Goal: Download file/media

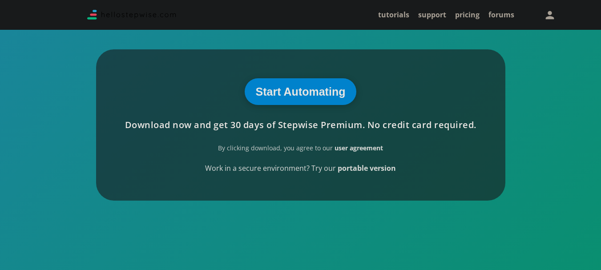
scroll to position [227, 0]
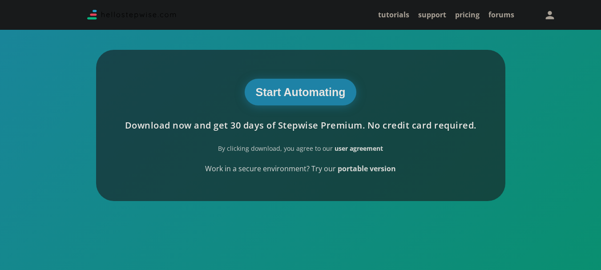
click at [321, 97] on button "Start Automating" at bounding box center [301, 92] width 112 height 27
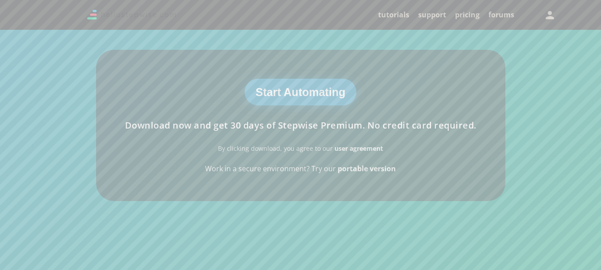
click at [341, 87] on button "Start Automating" at bounding box center [301, 92] width 112 height 27
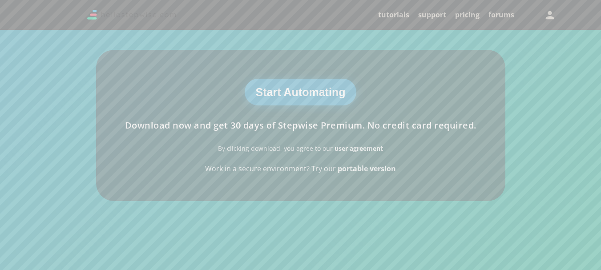
click at [341, 87] on button "Start Automating" at bounding box center [301, 92] width 112 height 27
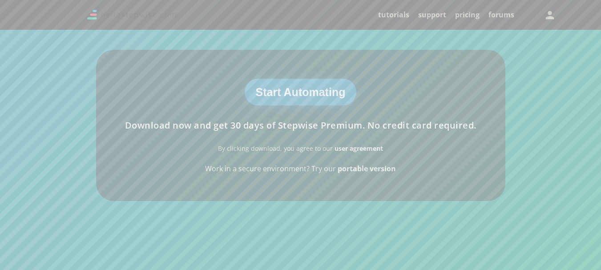
click at [341, 87] on button "Start Automating" at bounding box center [301, 92] width 112 height 27
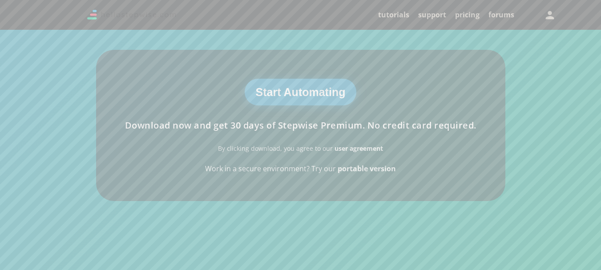
click at [341, 87] on button "Start Automating" at bounding box center [301, 92] width 112 height 27
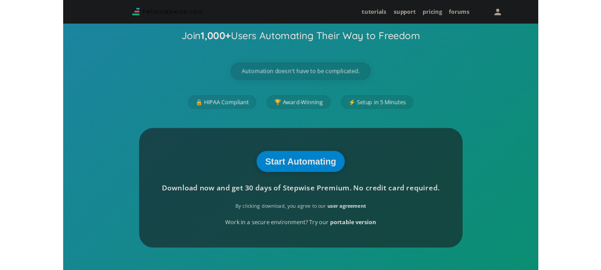
scroll to position [114, 0]
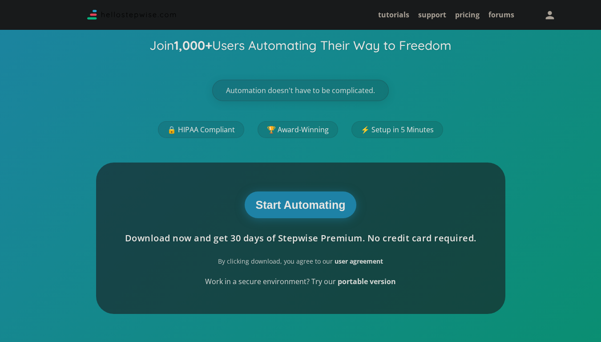
click at [297, 206] on button "Start Automating" at bounding box center [301, 204] width 112 height 27
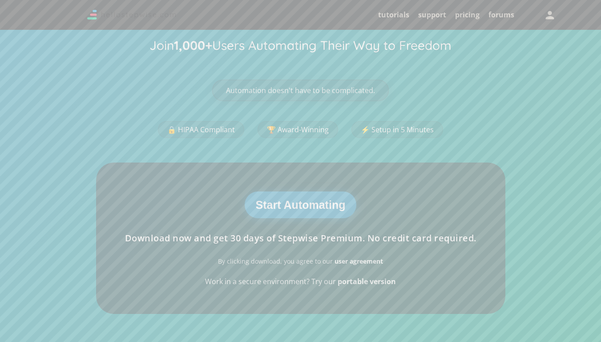
click at [297, 206] on button "Start Automating" at bounding box center [301, 204] width 112 height 27
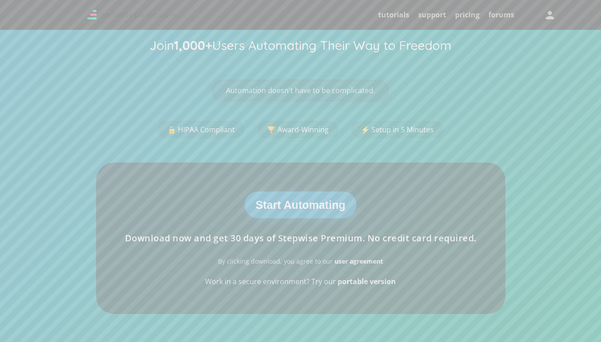
click at [297, 206] on button "Start Automating" at bounding box center [301, 204] width 112 height 27
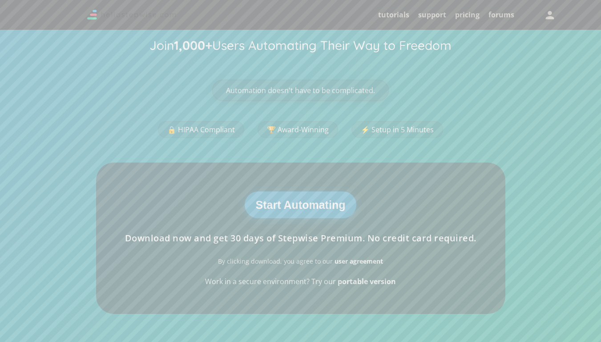
click at [297, 206] on button "Start Automating" at bounding box center [301, 204] width 112 height 27
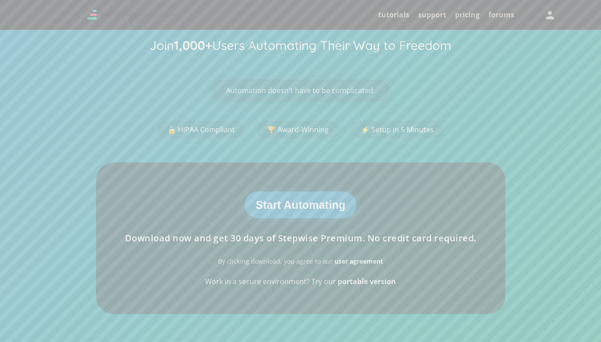
click at [297, 206] on button "Start Automating" at bounding box center [301, 204] width 112 height 27
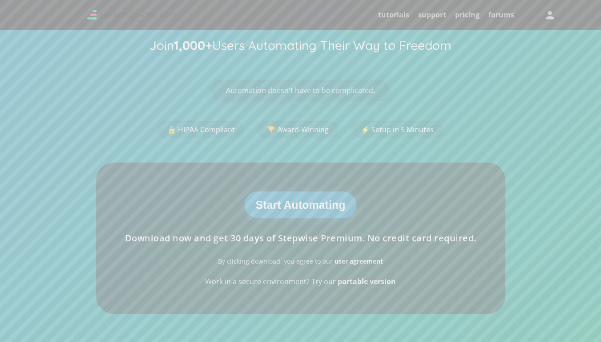
click at [297, 206] on button "Start Automating" at bounding box center [301, 204] width 112 height 27
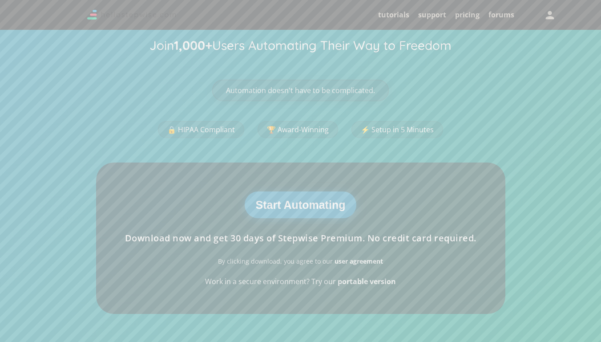
click at [297, 206] on button "Start Automating" at bounding box center [301, 204] width 112 height 27
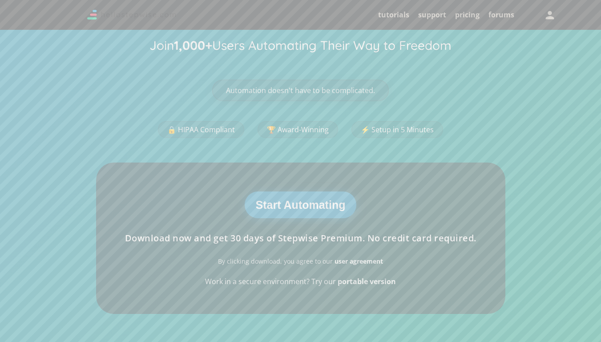
click at [297, 206] on button "Start Automating" at bounding box center [301, 204] width 112 height 27
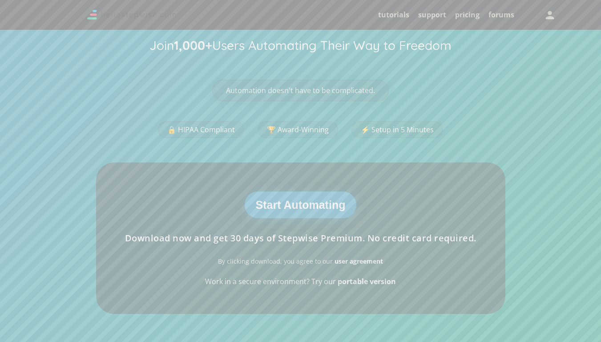
click at [297, 206] on button "Start Automating" at bounding box center [301, 204] width 112 height 27
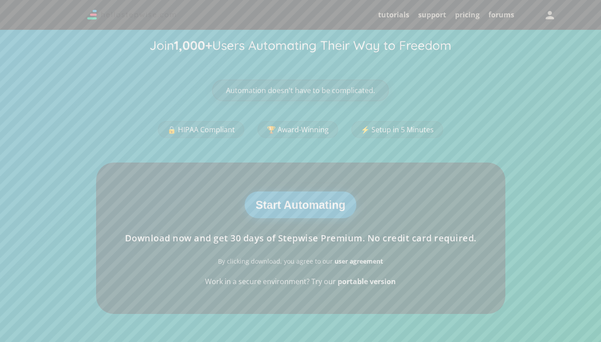
click at [297, 206] on button "Start Automating" at bounding box center [301, 204] width 112 height 27
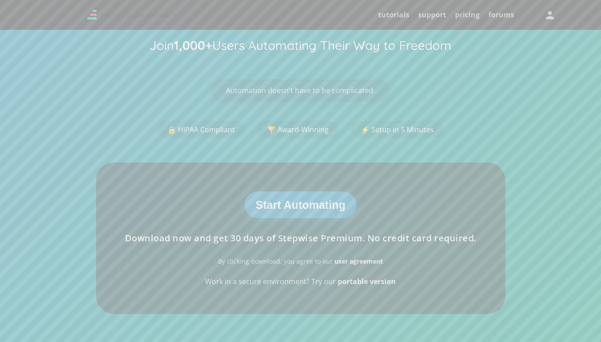
click at [297, 206] on button "Start Automating" at bounding box center [301, 204] width 112 height 27
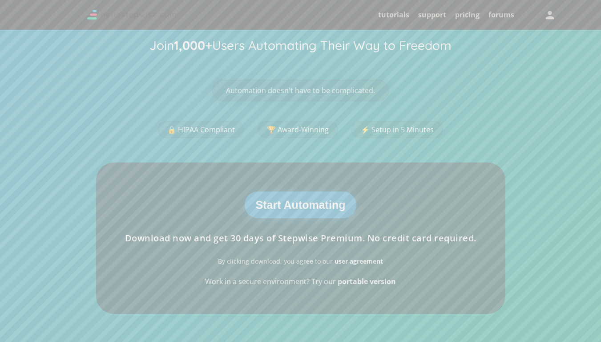
click at [297, 206] on button "Start Automating" at bounding box center [301, 204] width 112 height 27
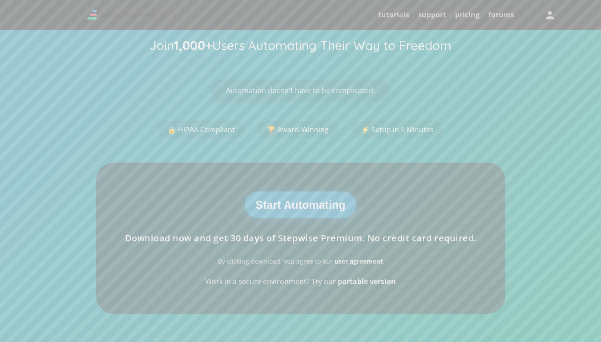
click at [297, 206] on button "Start Automating" at bounding box center [301, 204] width 112 height 27
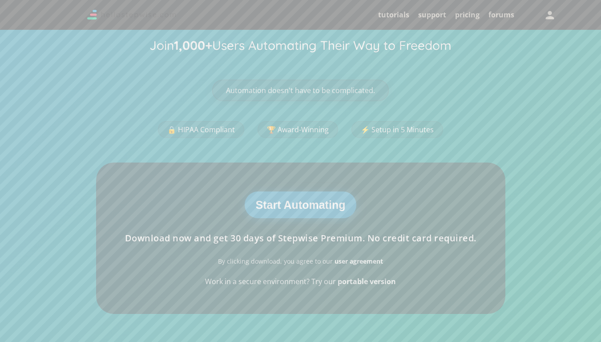
click at [297, 206] on button "Start Automating" at bounding box center [301, 204] width 112 height 27
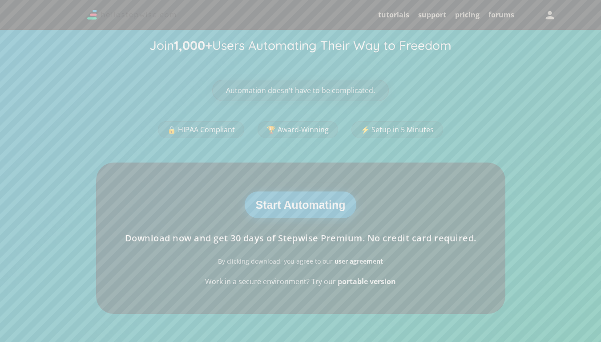
click at [297, 206] on button "Start Automating" at bounding box center [301, 204] width 112 height 27
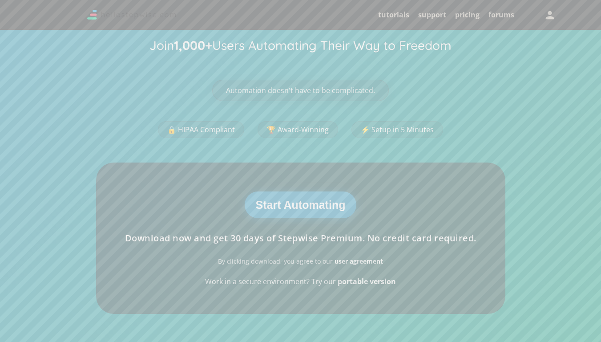
click at [297, 206] on button "Start Automating" at bounding box center [301, 204] width 112 height 27
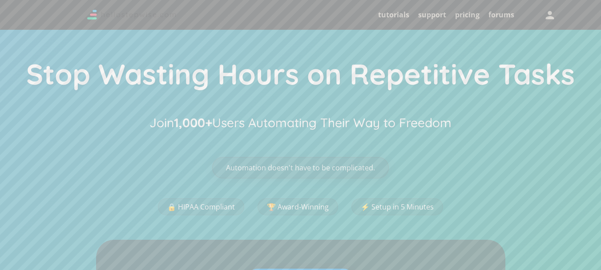
scroll to position [0, 0]
